Goal: Find contact information: Find contact information

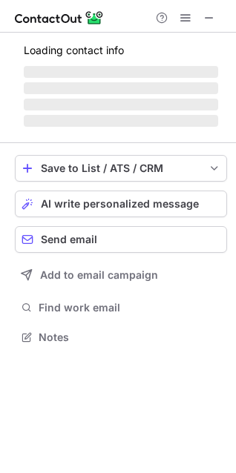
scroll to position [7, 7]
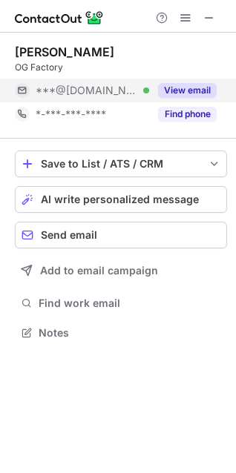
click at [200, 91] on button "View email" at bounding box center [187, 90] width 59 height 15
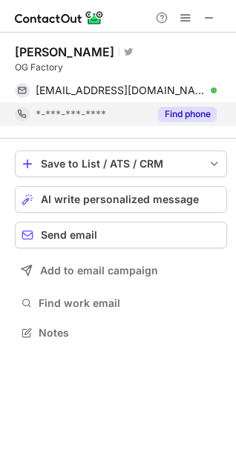
click at [189, 114] on button "Find phone" at bounding box center [187, 114] width 59 height 15
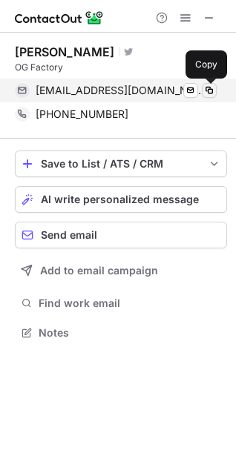
click at [210, 87] on span at bounding box center [209, 90] width 12 height 12
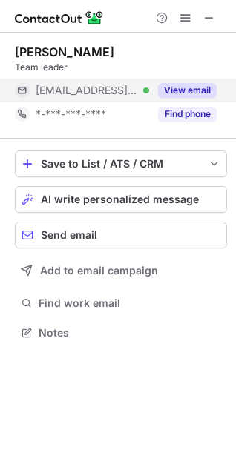
click at [177, 93] on button "View email" at bounding box center [187, 90] width 59 height 15
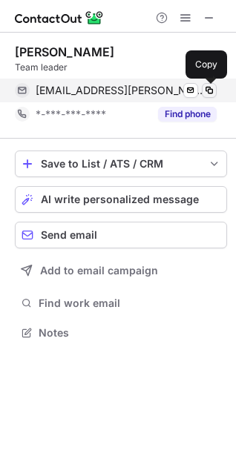
click at [207, 93] on span at bounding box center [209, 90] width 12 height 12
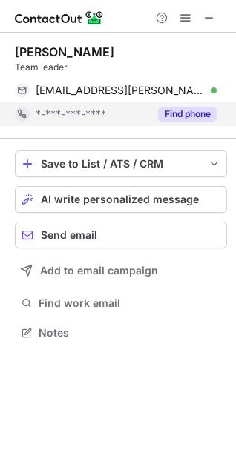
click at [188, 110] on button "Find phone" at bounding box center [187, 114] width 59 height 15
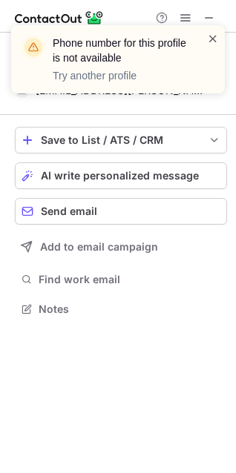
scroll to position [298, 236]
click at [213, 35] on span at bounding box center [213, 38] width 12 height 15
